Goal: Task Accomplishment & Management: Complete application form

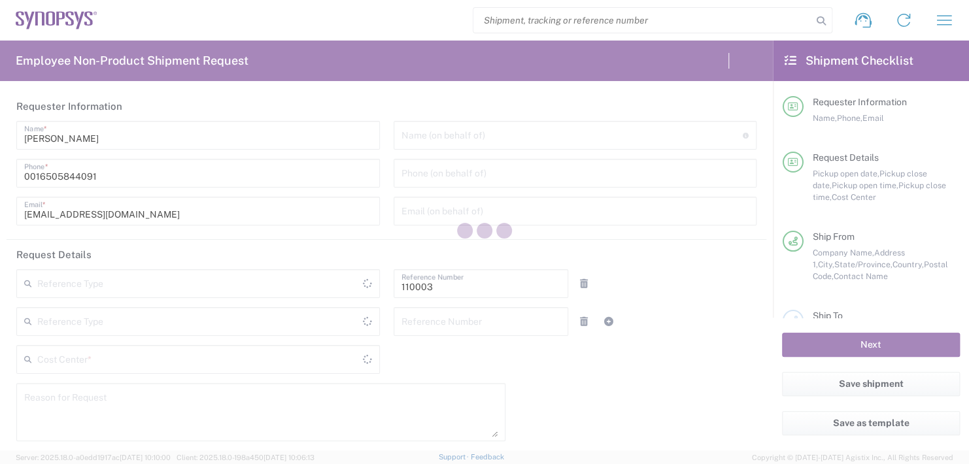
type input "[GEOGRAPHIC_DATA]"
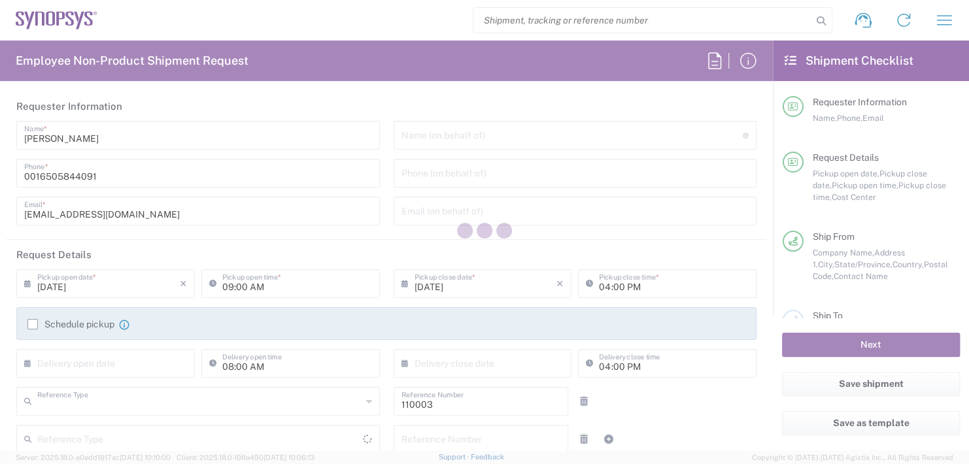
type input "Department"
type input "US01, FAC, MV/SV Fac 110003"
type input "California"
type input "United States"
type input "Delivered at Place"
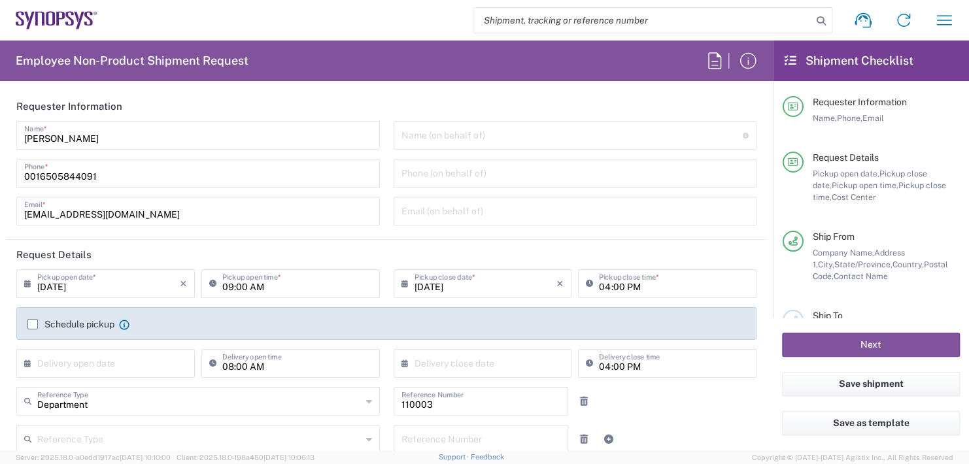
click at [461, 132] on input "text" at bounding box center [573, 134] width 342 height 23
type input "Headquarters USSV"
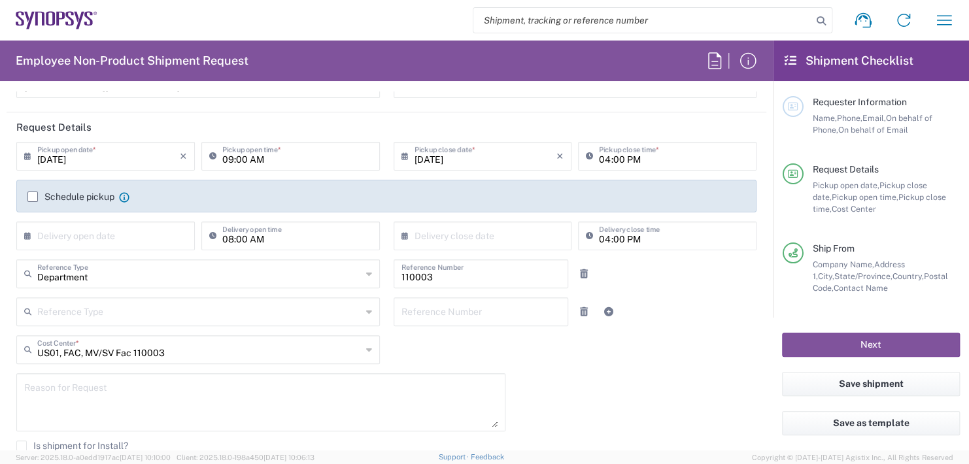
scroll to position [131, 0]
type input "Boba Mehic"
click at [277, 148] on input "09:00 AM" at bounding box center [297, 152] width 150 height 23
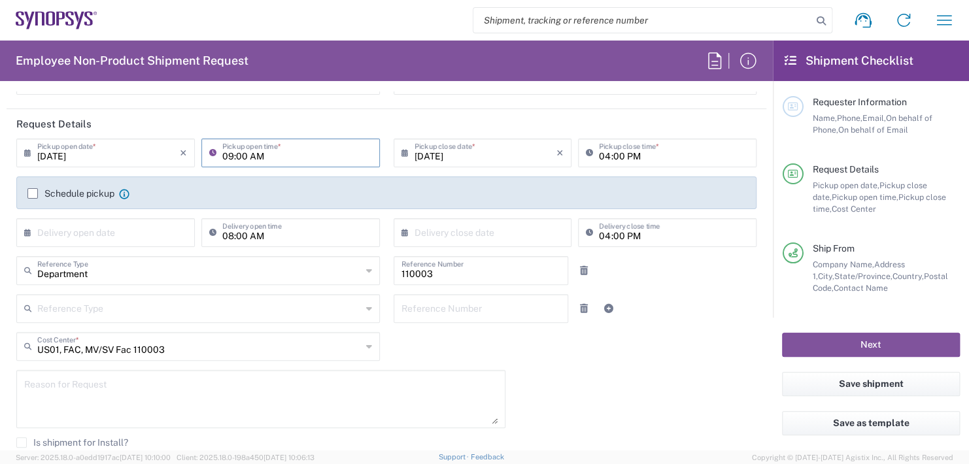
click at [277, 148] on input "09:00 AM" at bounding box center [297, 152] width 150 height 23
type input "0"
type input "02:30 PM"
click at [645, 157] on input "04:00 PM" at bounding box center [674, 152] width 150 height 23
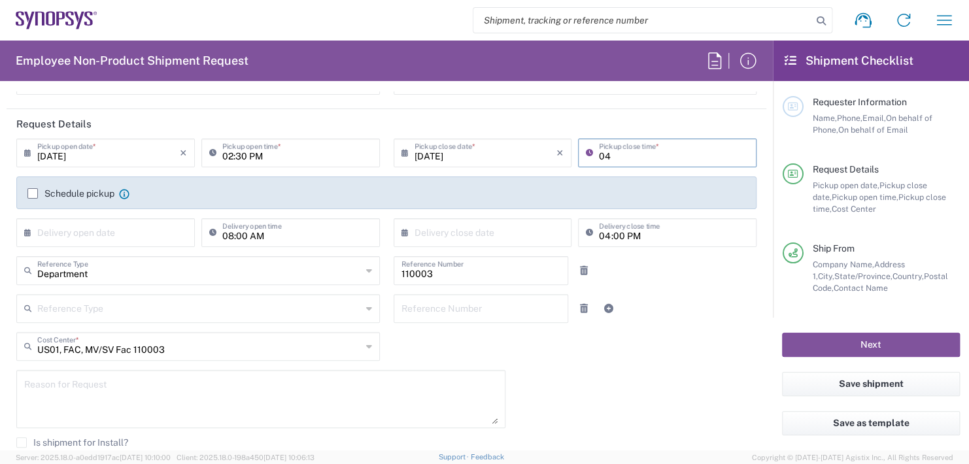
type input "0"
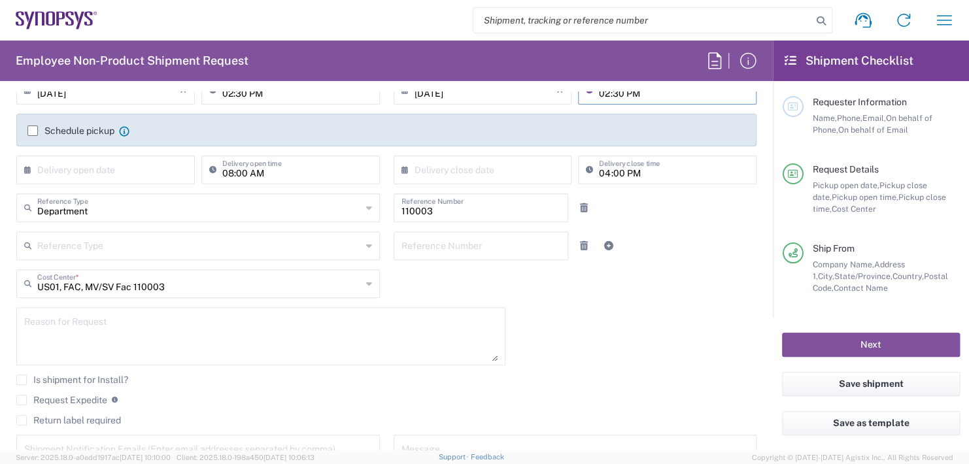
scroll to position [262, 0]
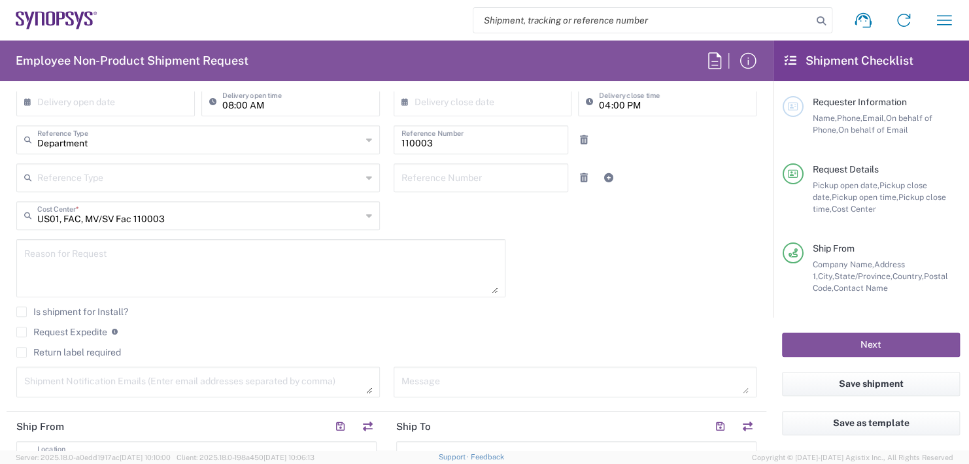
type input "02:30 PM"
click at [88, 109] on input "text" at bounding box center [108, 101] width 143 height 23
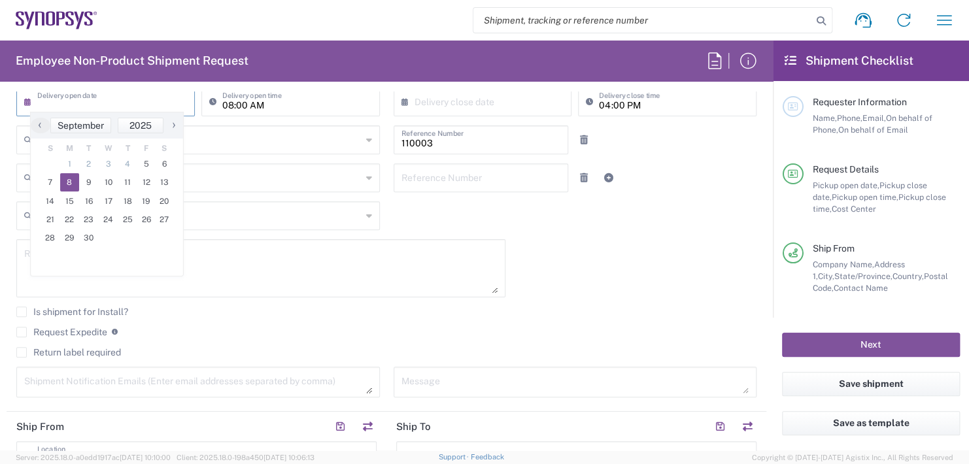
click at [69, 179] on span "8" at bounding box center [70, 182] width 20 height 18
type input "09/08/2025"
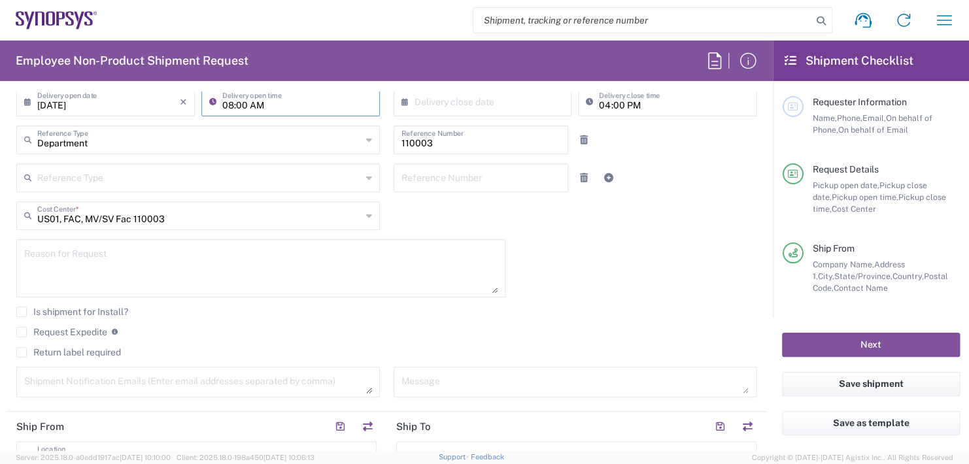
click at [274, 103] on input "08:00 AM" at bounding box center [297, 101] width 150 height 23
click at [274, 103] on input ":00 AM" at bounding box center [297, 101] width 150 height 23
type input ":"
type input "8"
type input "11:00 AM"
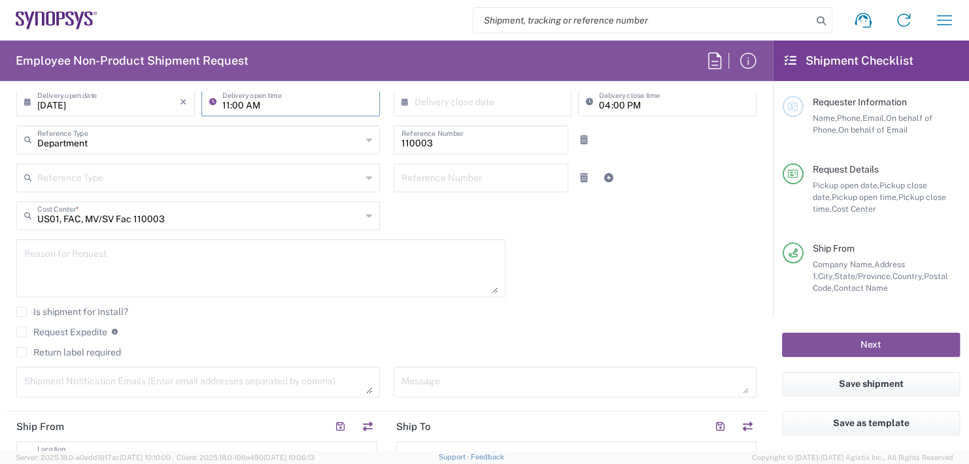
click at [428, 90] on div "Employee Non-Product Shipment Request Requester Information Kathy Stocker Name …" at bounding box center [386, 246] width 773 height 410
click at [428, 98] on input "text" at bounding box center [486, 101] width 143 height 23
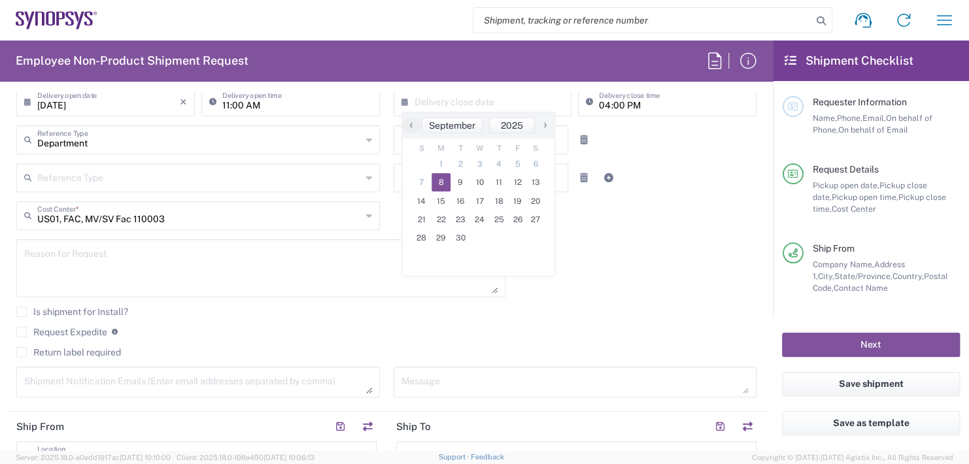
click at [447, 184] on span "8" at bounding box center [442, 182] width 20 height 18
type input "09/08/2025"
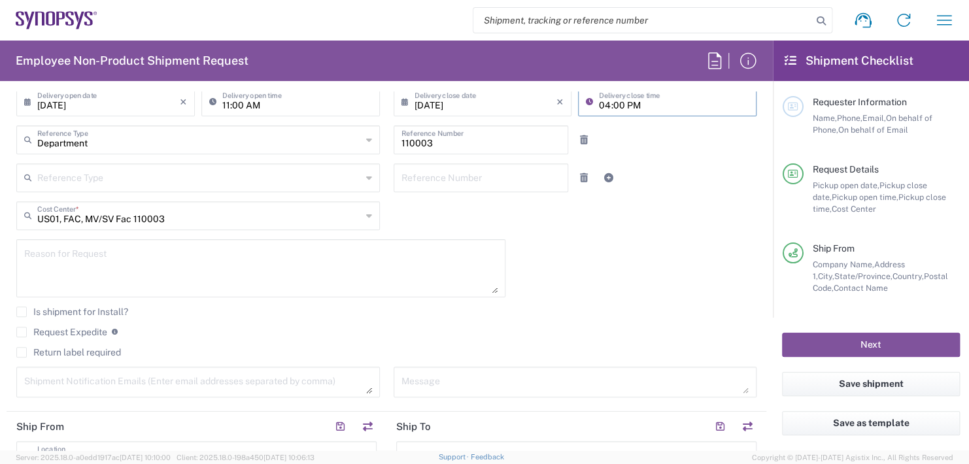
click at [642, 103] on input "04:00 PM" at bounding box center [674, 101] width 150 height 23
type input "0"
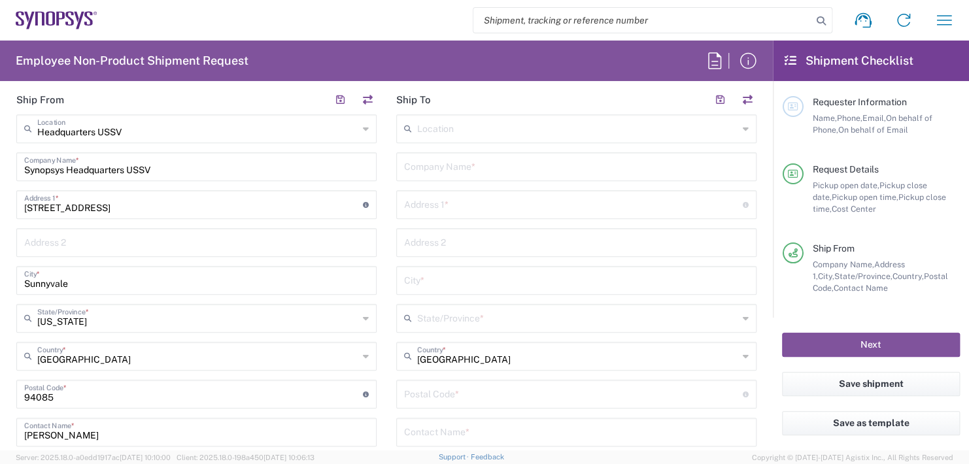
type input "11:00 AM"
click at [442, 169] on input "text" at bounding box center [576, 165] width 345 height 23
type input "Black Duck Software Inc."
click at [429, 205] on input "text" at bounding box center [573, 203] width 339 height 23
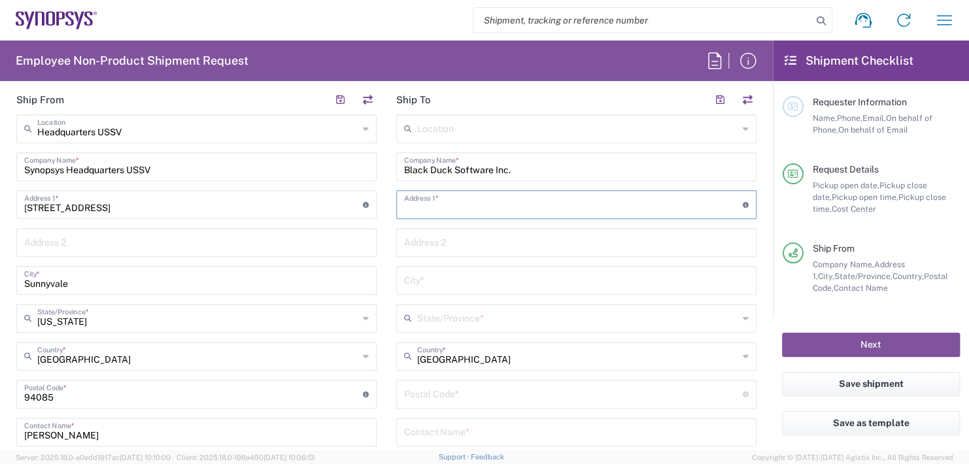
type input "800 District Ave. Suite 201"
type input "Burlington,"
type input "Massachusetts"
type input "01803"
type input "6172759575"
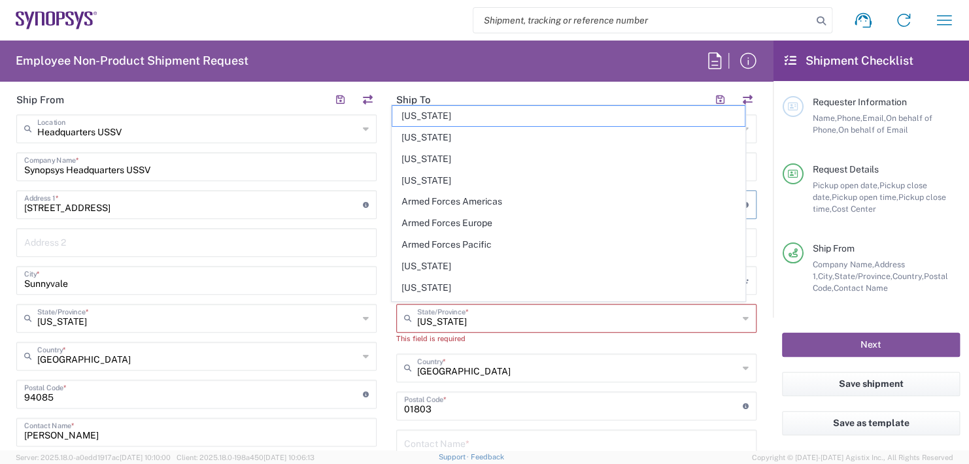
type input "3440 Flair Drive"
type input "Suite 302B"
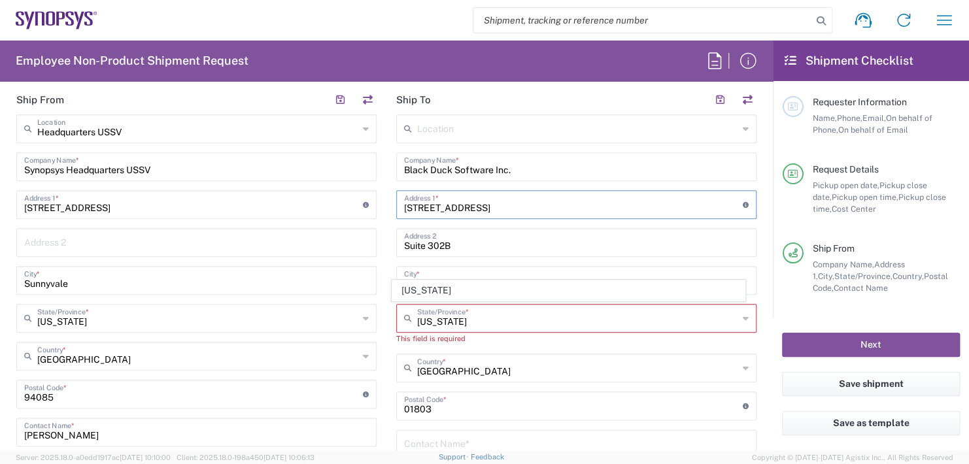
click at [474, 200] on input "3440 Flair Drive" at bounding box center [573, 203] width 339 height 23
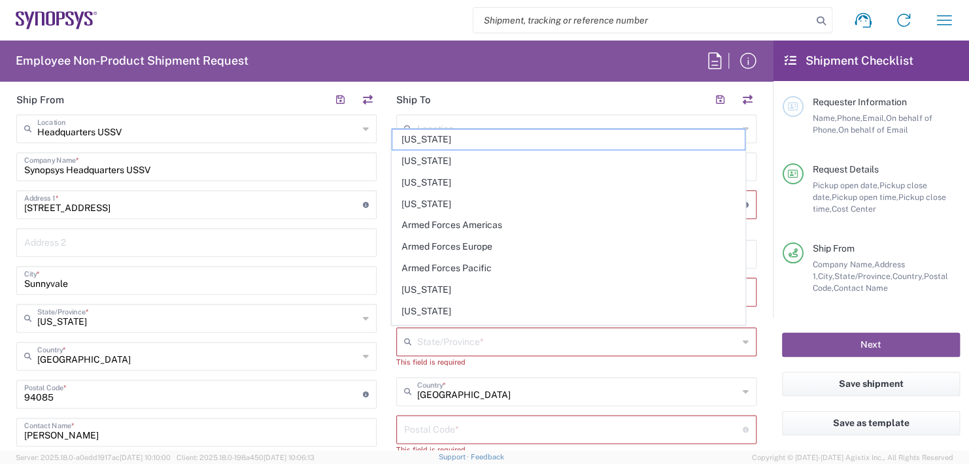
click at [744, 10] on input "search" at bounding box center [642, 20] width 339 height 25
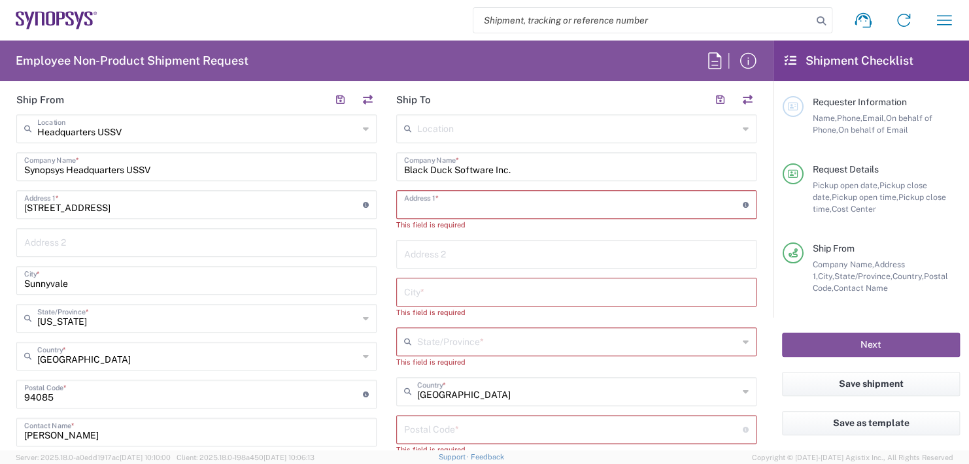
click at [431, 198] on input "text" at bounding box center [573, 203] width 339 height 23
type input "800 District Ave. Suite 201"
type input "Burlington,"
type input "Massachusetts"
type input "01803"
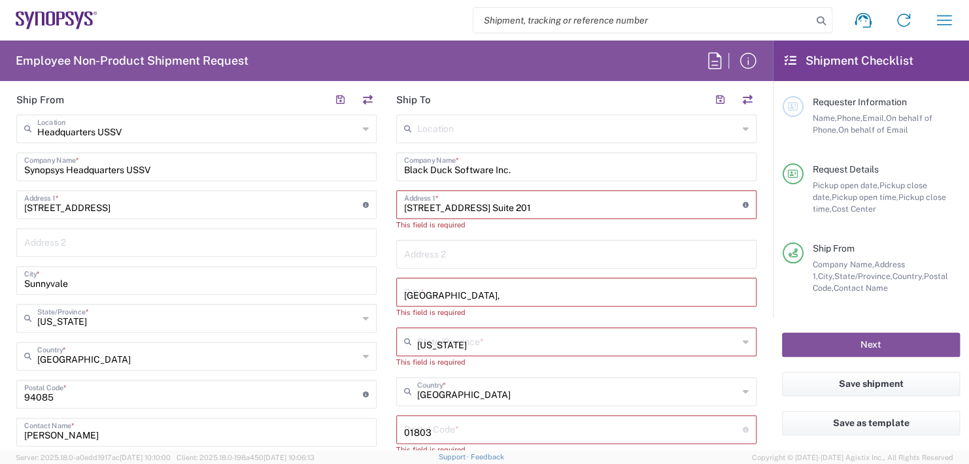
type input "6172759575"
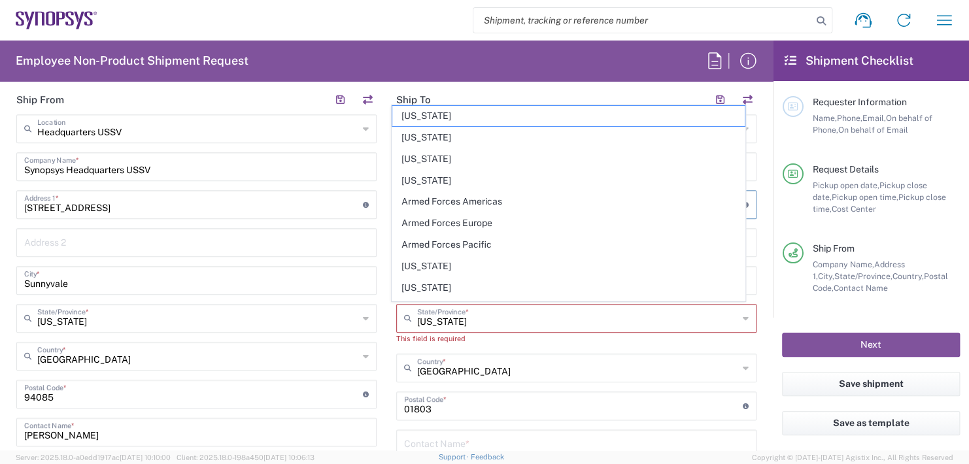
click at [262, 258] on div "Headquarters USSV Location Headquarters USSV Aachen DE04 Agrate Brianza IT01 As…" at bounding box center [196, 352] width 360 height 476
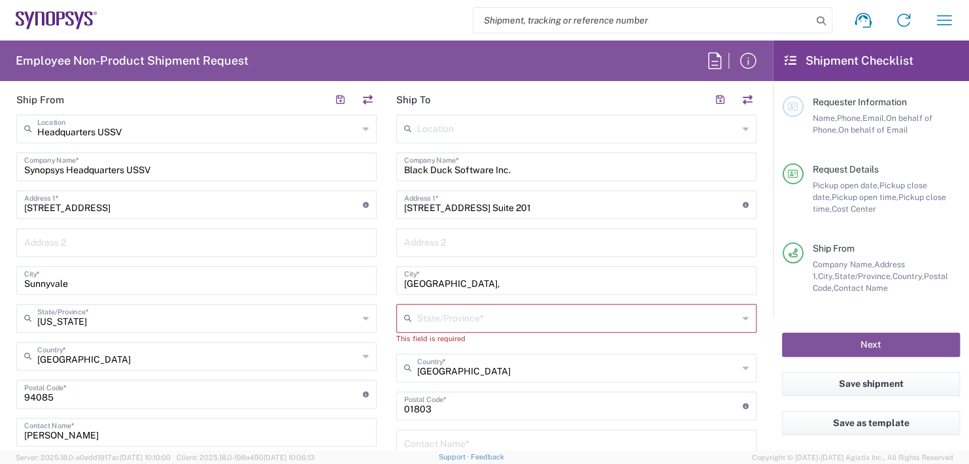
click at [430, 318] on input "text" at bounding box center [577, 317] width 321 height 23
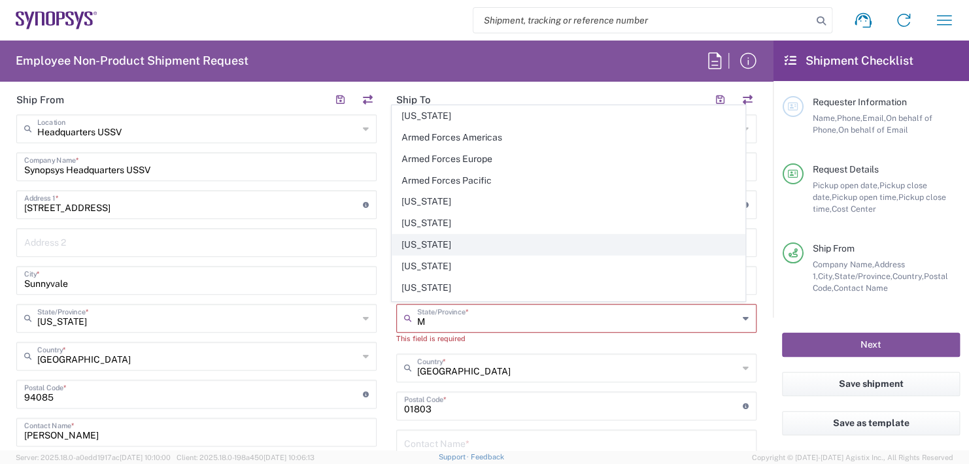
click at [553, 252] on span "Maryland" at bounding box center [568, 245] width 353 height 20
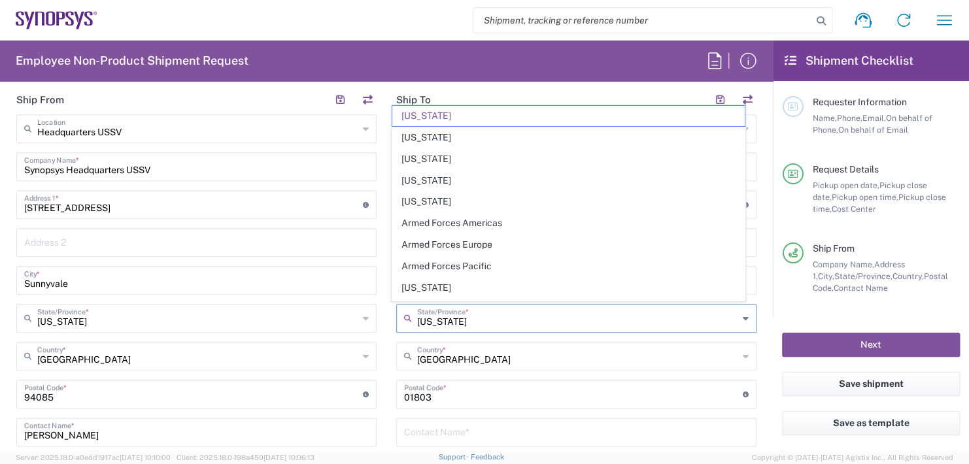
click at [469, 317] on input "Maryland" at bounding box center [577, 317] width 321 height 23
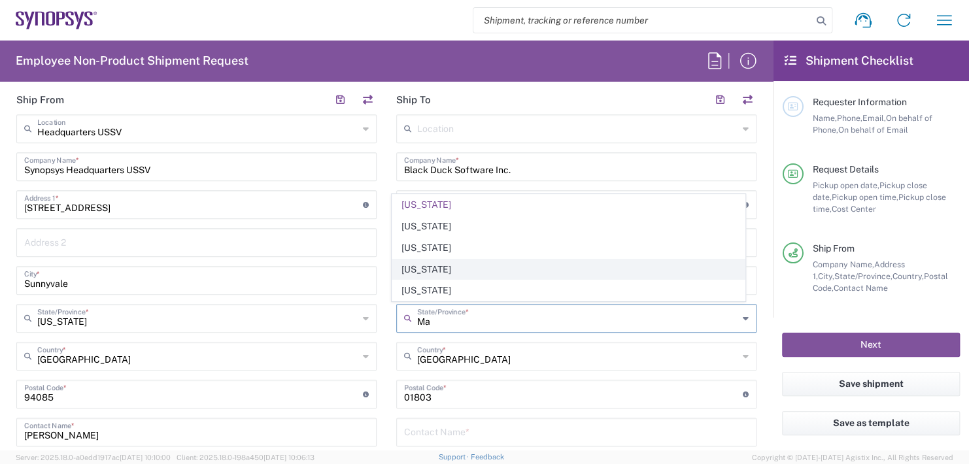
click at [420, 267] on span "Massachusetts" at bounding box center [568, 270] width 353 height 20
type input "Massachusetts"
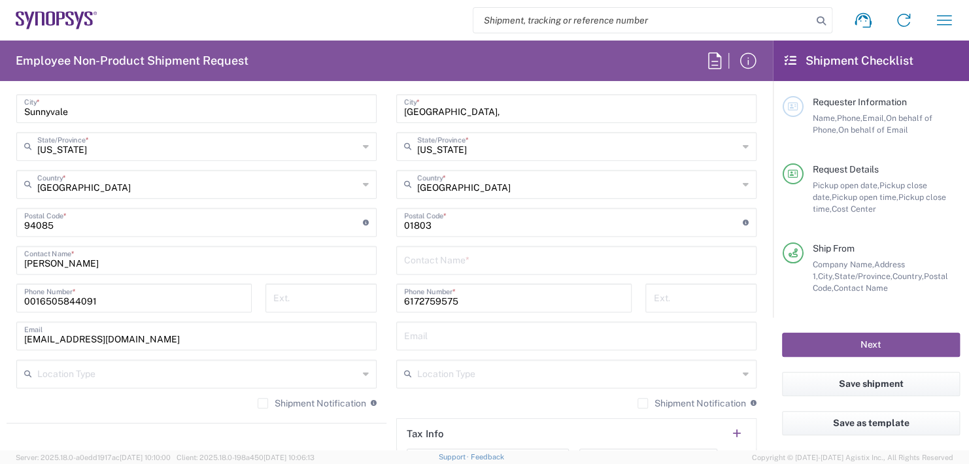
scroll to position [797, 0]
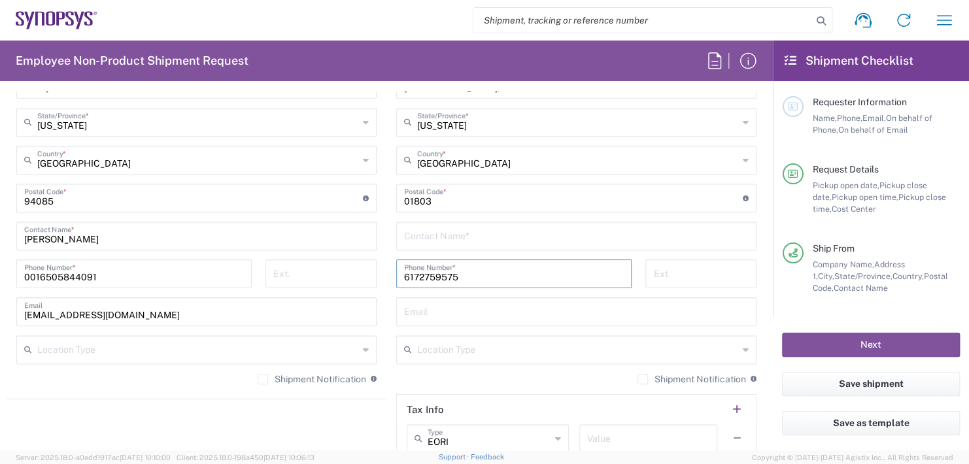
click at [413, 273] on input "6172759575" at bounding box center [514, 273] width 220 height 23
click at [435, 271] on input "617-2759575" at bounding box center [514, 273] width 220 height 23
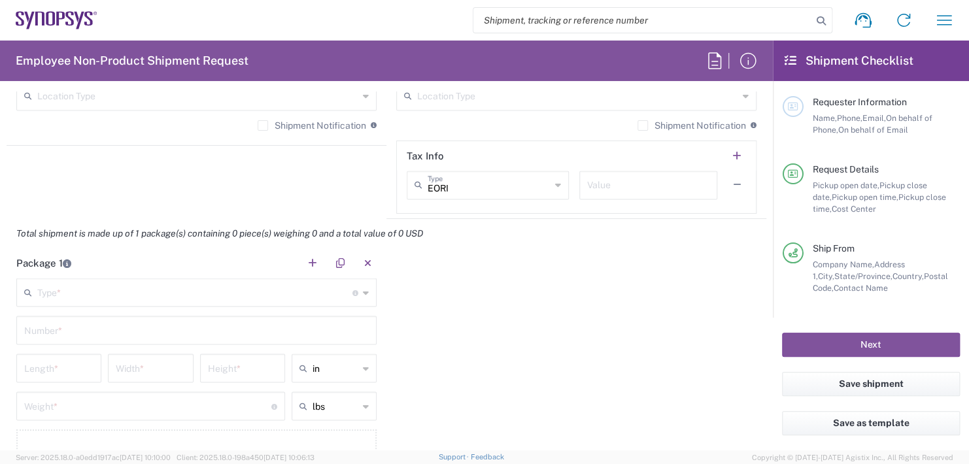
scroll to position [1058, 0]
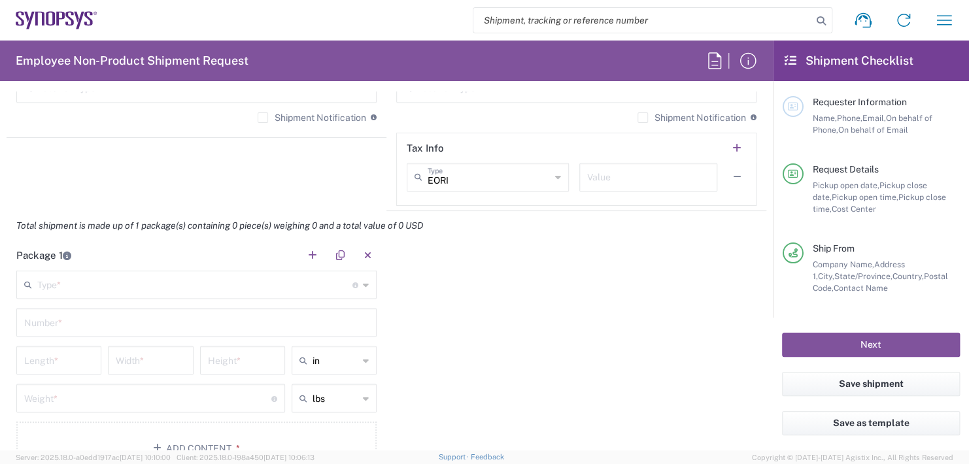
type input "617-275-9575"
click at [58, 275] on input "text" at bounding box center [194, 283] width 315 height 23
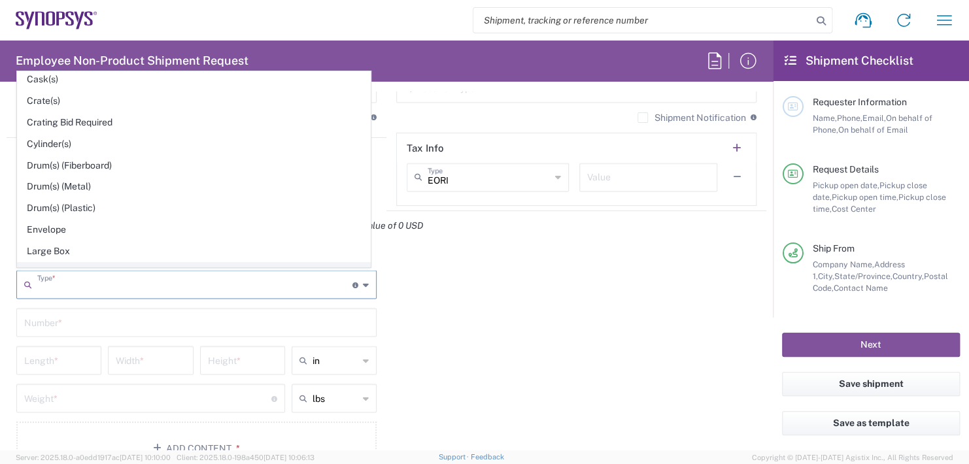
scroll to position [262, 0]
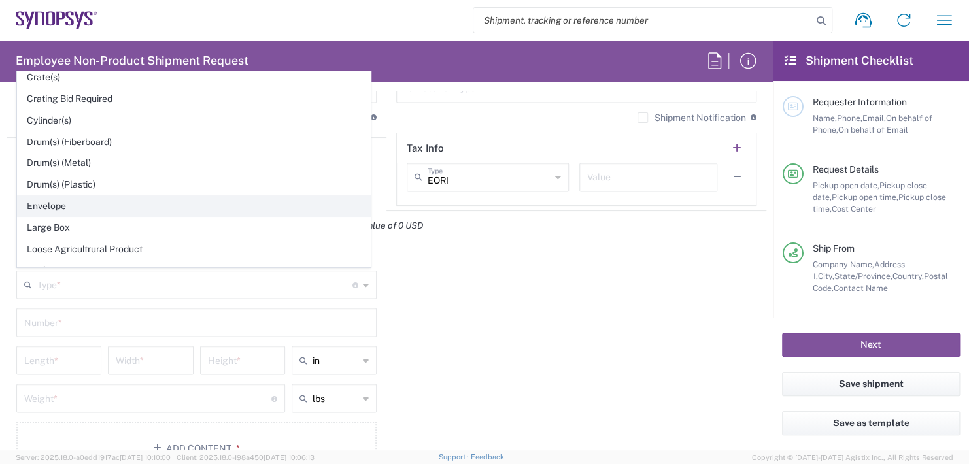
click at [43, 203] on span "Envelope" at bounding box center [194, 206] width 353 height 20
type input "Envelope"
type input "1"
type input "9.5"
type input "12.5"
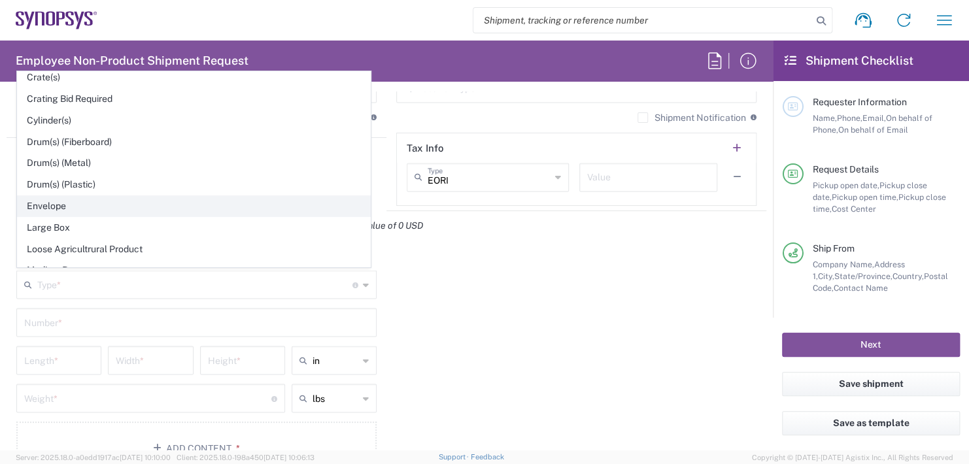
type input "0.25"
type input "1"
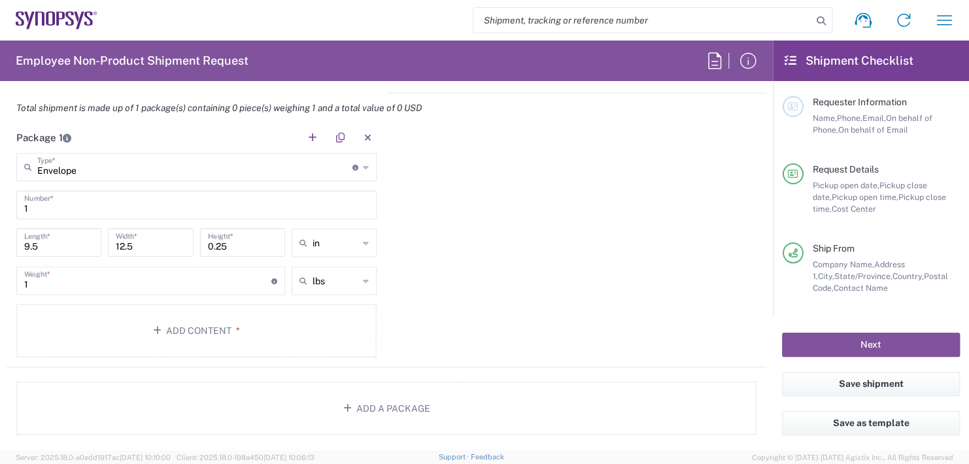
scroll to position [1189, 0]
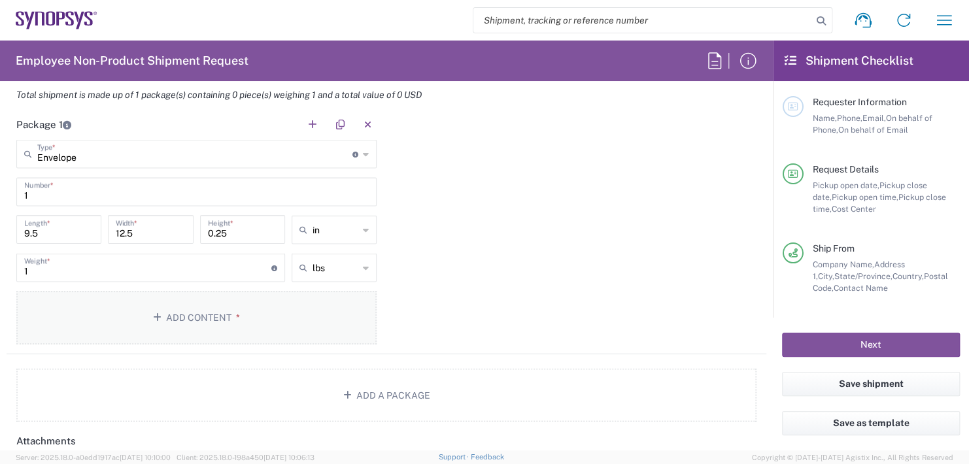
click at [218, 311] on button "Add Content *" at bounding box center [196, 318] width 360 height 54
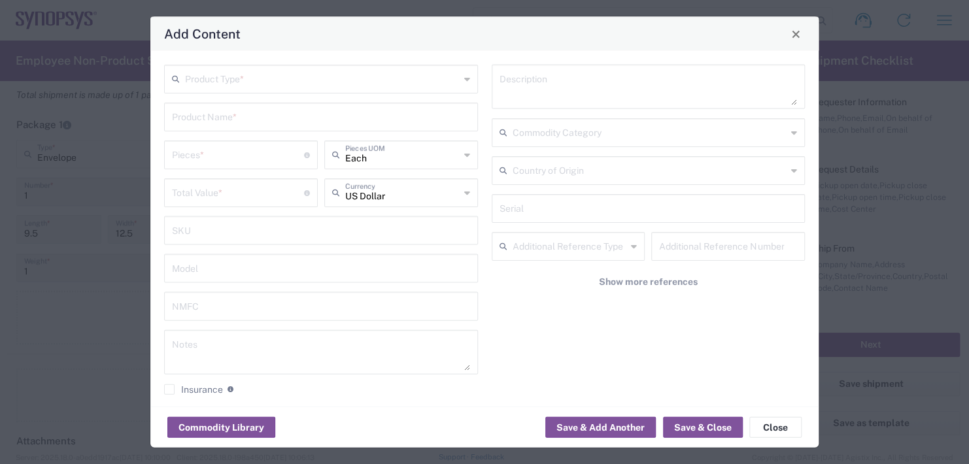
click at [281, 82] on input "text" at bounding box center [322, 78] width 275 height 23
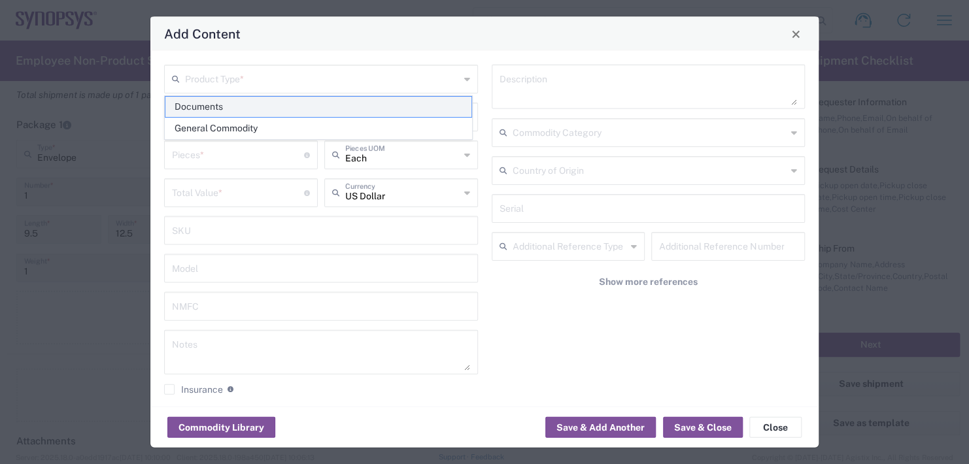
click at [223, 107] on span "Documents" at bounding box center [318, 107] width 306 height 20
type input "Documents"
type input "1"
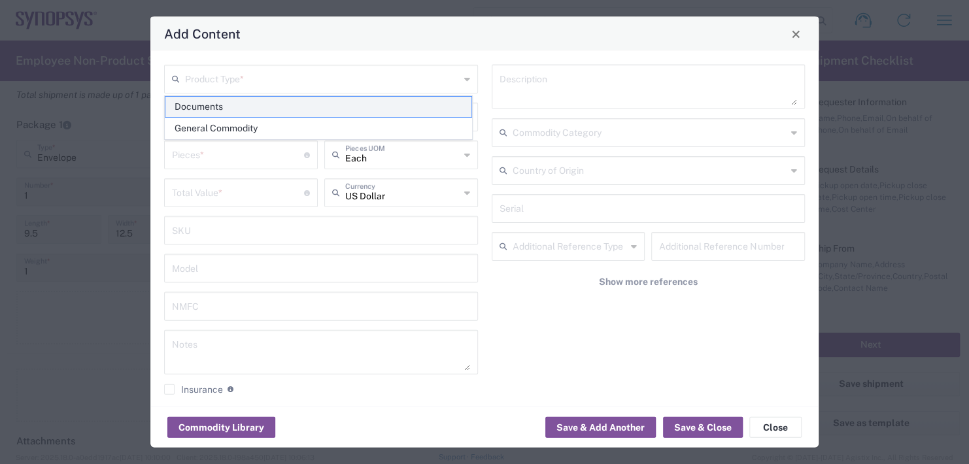
type textarea "Documents"
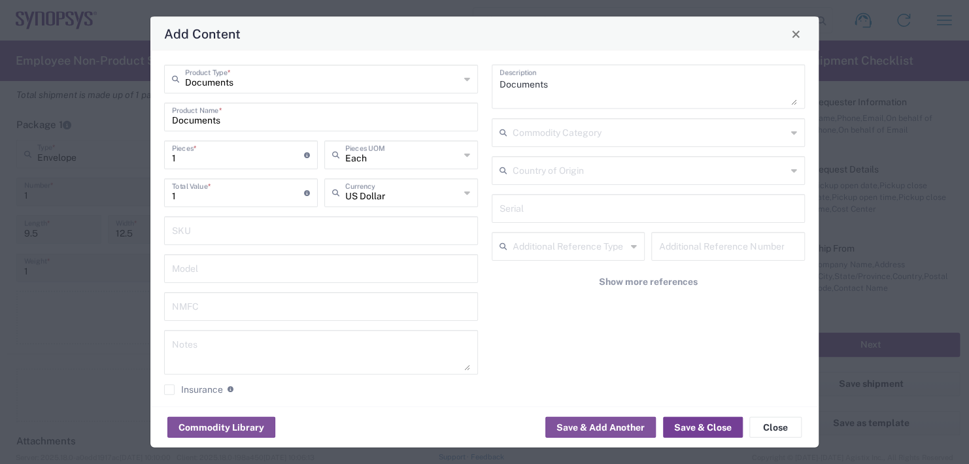
click at [693, 425] on button "Save & Close" at bounding box center [703, 427] width 80 height 21
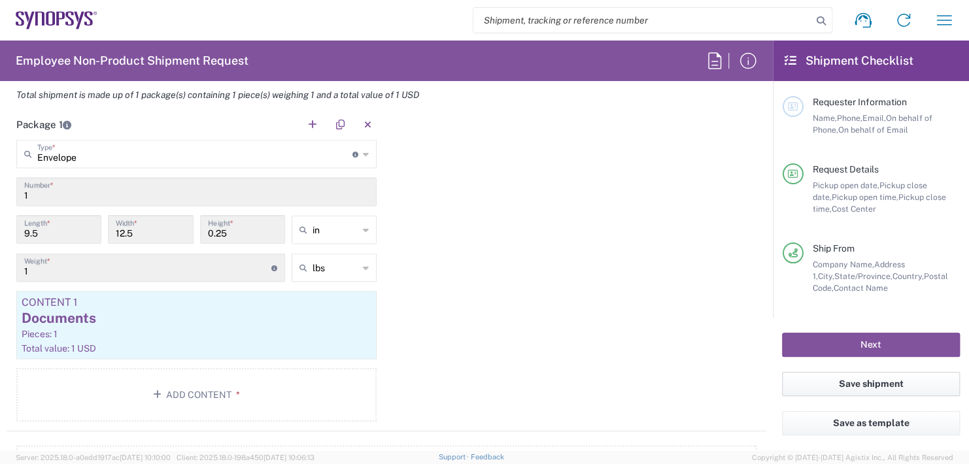
click at [844, 378] on button "Save shipment" at bounding box center [871, 384] width 178 height 24
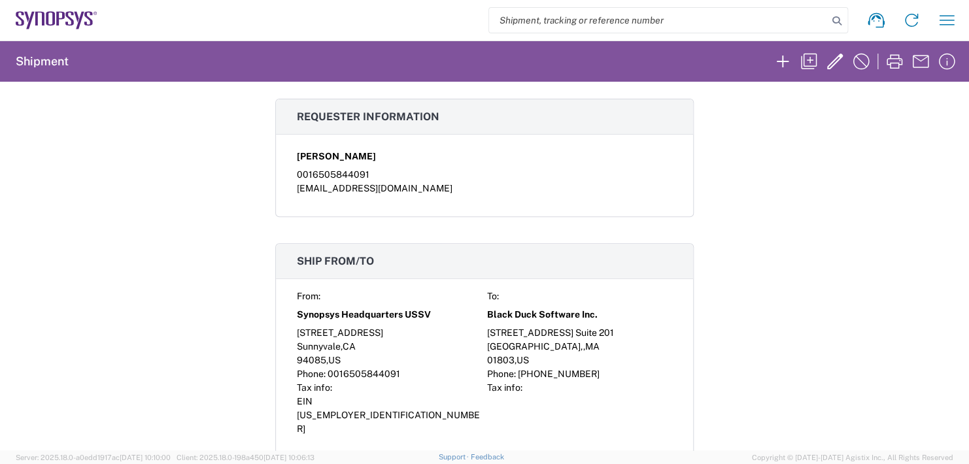
scroll to position [262, 0]
